Goal: Information Seeking & Learning: Learn about a topic

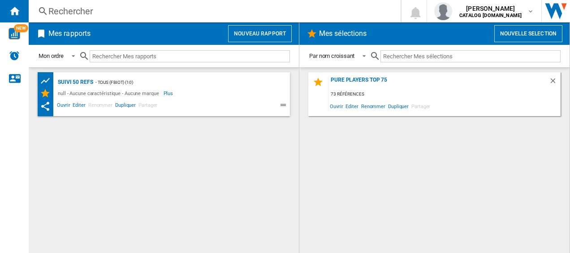
click at [106, 13] on div "Rechercher" at bounding box center [212, 11] width 329 height 13
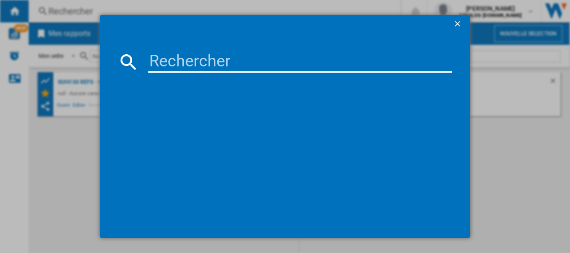
click at [171, 57] on input at bounding box center [300, 62] width 304 height 22
type input "cf8C20"
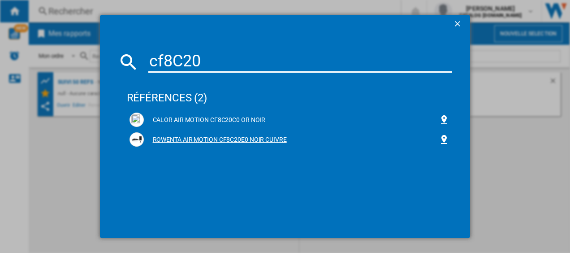
click at [193, 143] on div "ROWENTA AIR MOTION CF8C20E0 NOIR CUIVRE" at bounding box center [291, 139] width 295 height 9
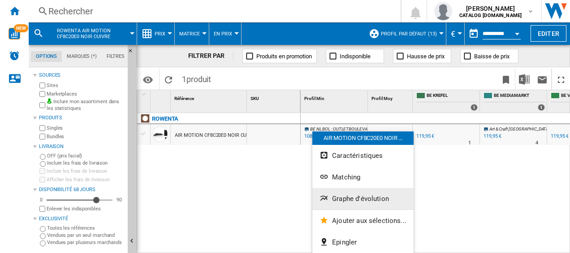
click at [361, 201] on span "Graphe d'évolution" at bounding box center [360, 199] width 57 height 8
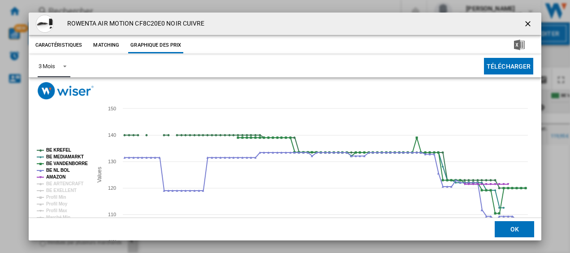
click at [64, 64] on span "Product popup" at bounding box center [62, 65] width 11 height 8
click at [60, 85] on md-option "6 Mois" at bounding box center [61, 88] width 61 height 22
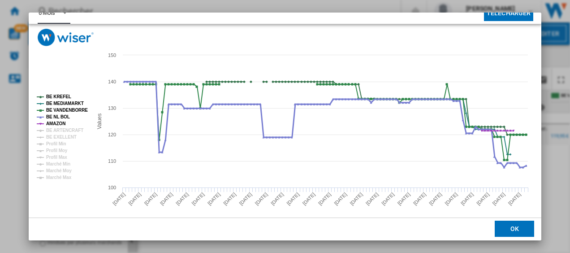
scroll to position [54, 0]
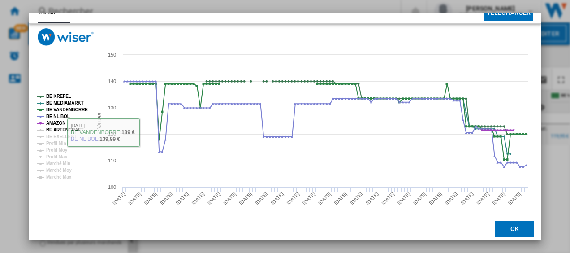
click at [56, 131] on tspan "BE ARTENCRAFT" at bounding box center [64, 129] width 37 height 5
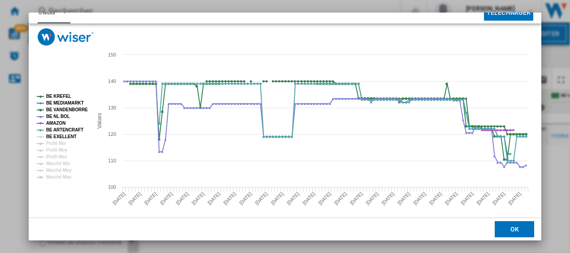
click at [56, 135] on tspan "BE EXELLENT" at bounding box center [61, 136] width 30 height 5
